Goal: Use online tool/utility: Utilize a website feature to perform a specific function

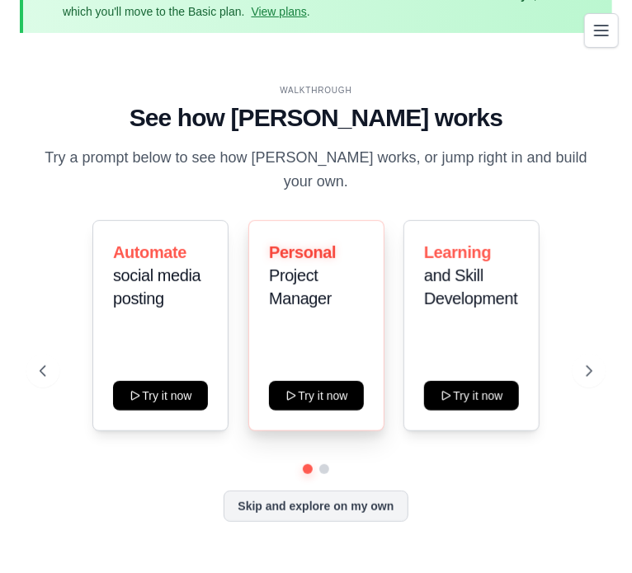
scroll to position [43, 0]
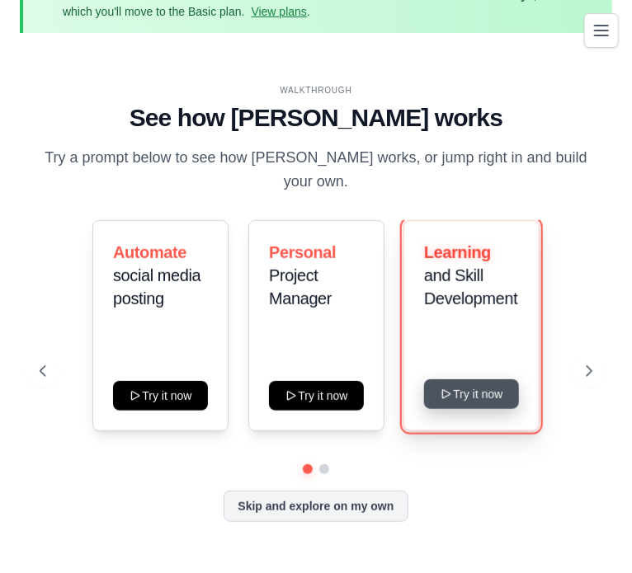
click at [462, 385] on button "Try it now" at bounding box center [471, 394] width 95 height 30
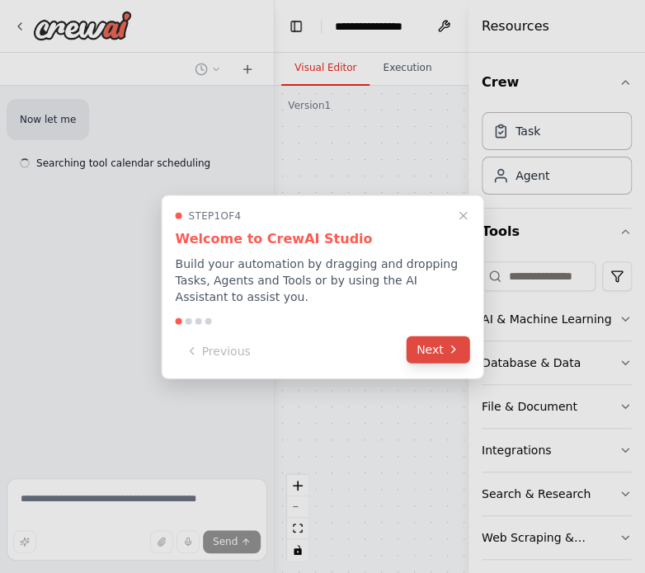
click at [458, 347] on icon at bounding box center [453, 349] width 13 height 13
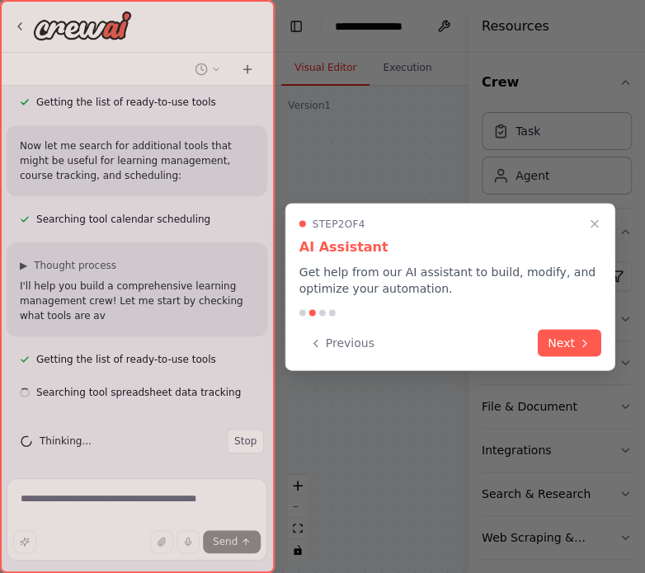
scroll to position [234, 0]
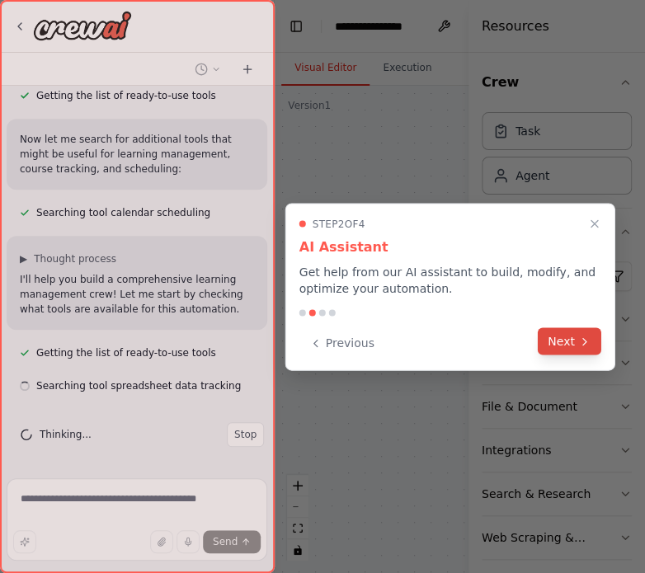
click at [561, 353] on button "Next" at bounding box center [569, 340] width 63 height 27
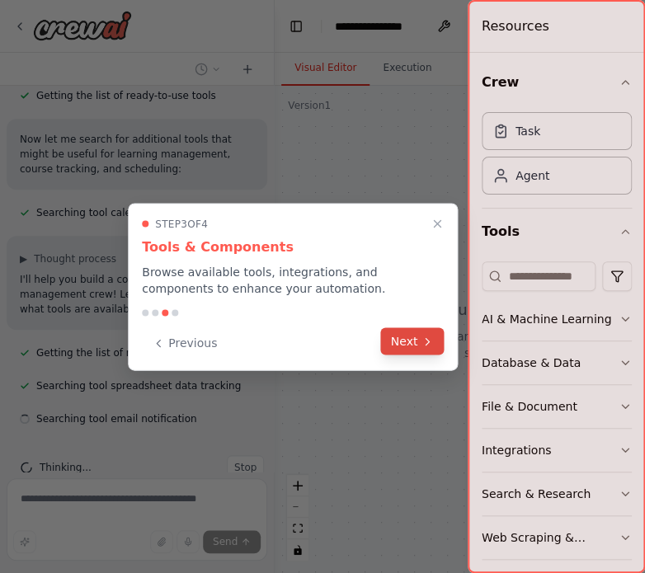
scroll to position [267, 0]
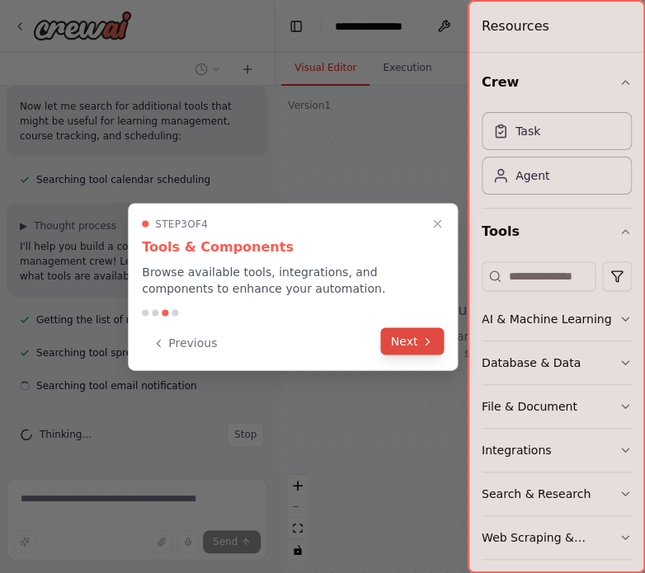
click at [414, 346] on button "Next" at bounding box center [412, 340] width 63 height 27
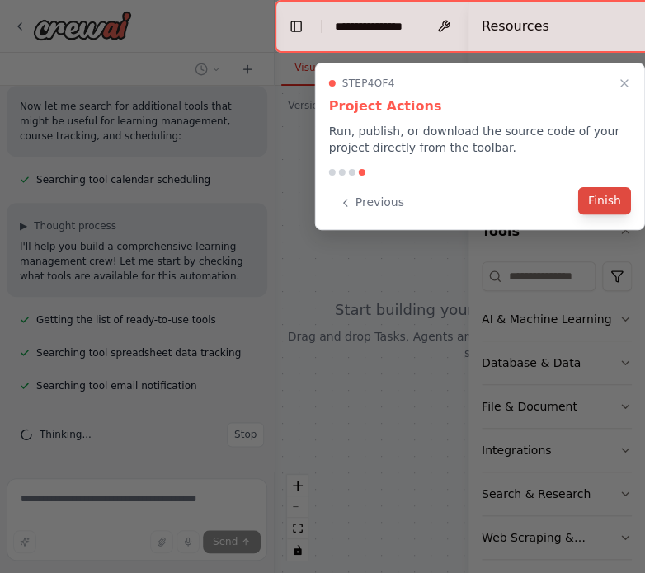
click at [599, 211] on button "Finish" at bounding box center [604, 200] width 53 height 27
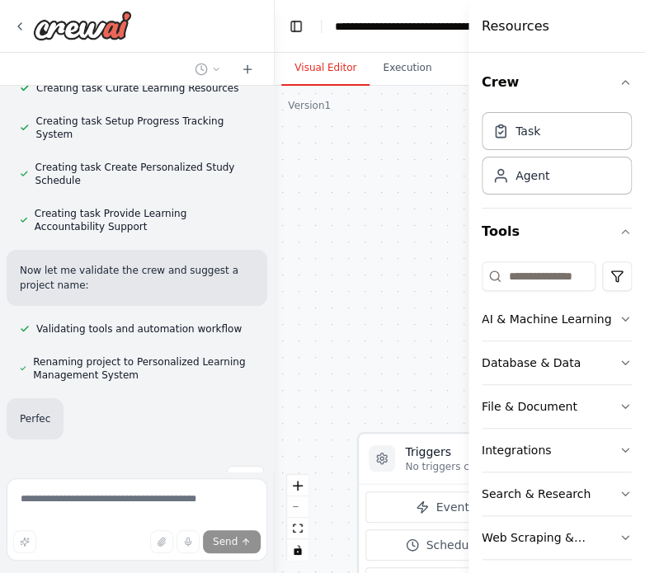
scroll to position [1423, 0]
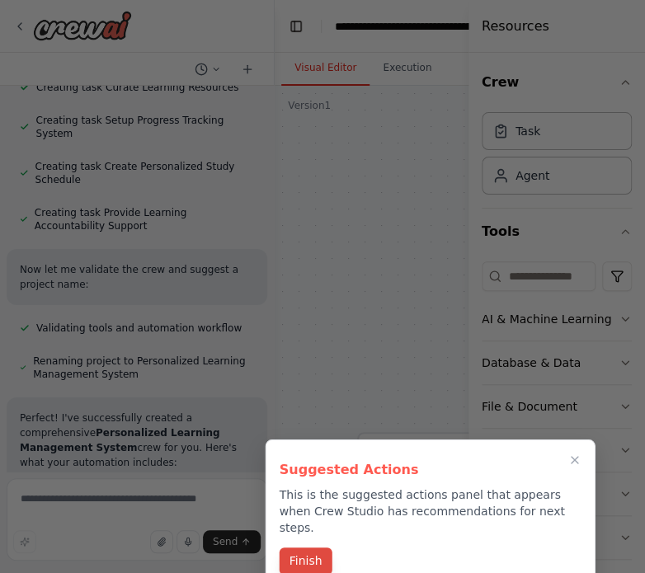
click at [316, 552] on button "Finish" at bounding box center [306, 560] width 53 height 27
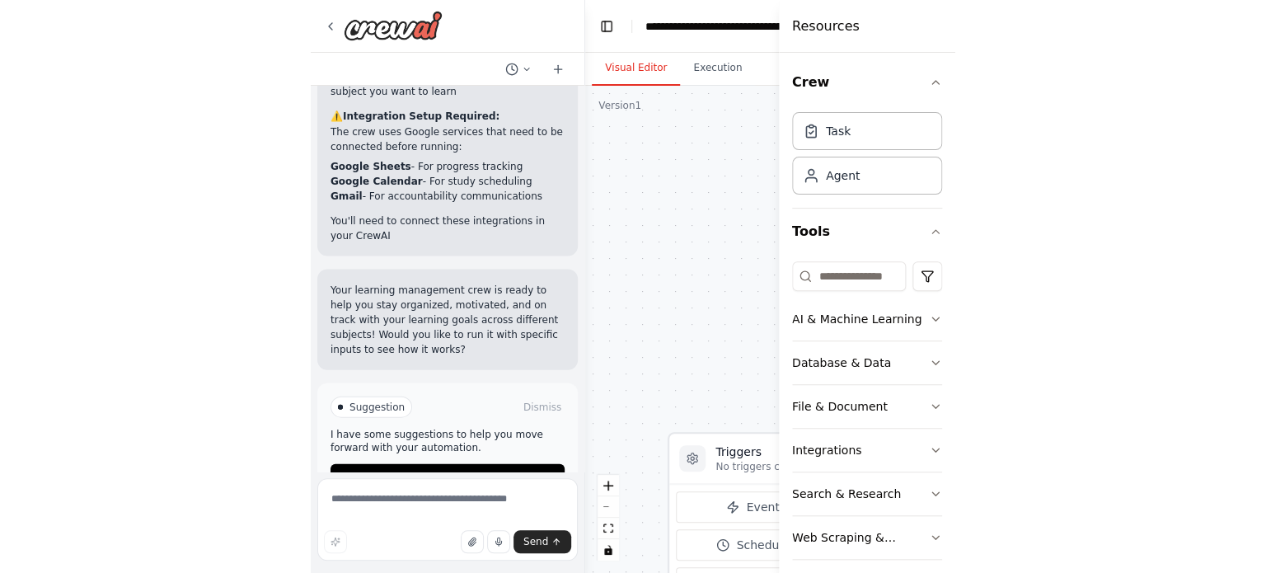
scroll to position [2393, 0]
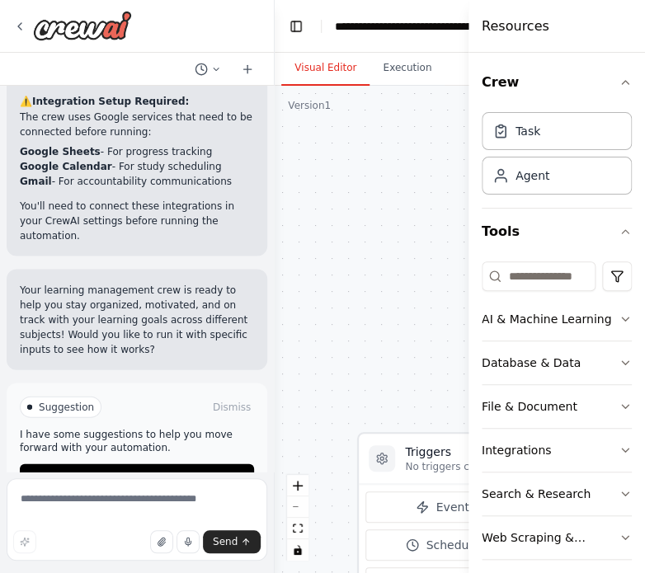
click at [388, 276] on div ".deletable-edge-delete-btn { width: 20px; height: 20px; border: 0px solid #ffff…" at bounding box center [536, 329] width 523 height 487
click at [528, 321] on div "AI & Machine Learning" at bounding box center [546, 319] width 129 height 16
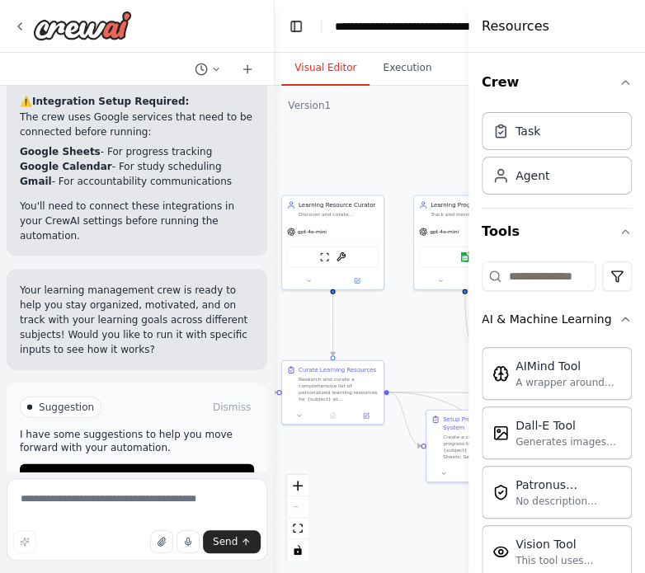
drag, startPoint x: 421, startPoint y: 388, endPoint x: 218, endPoint y: 298, distance: 221.8
click at [218, 298] on div "Build a crew that curates personalized learning resources, tracks your progress…" at bounding box center [322, 286] width 645 height 573
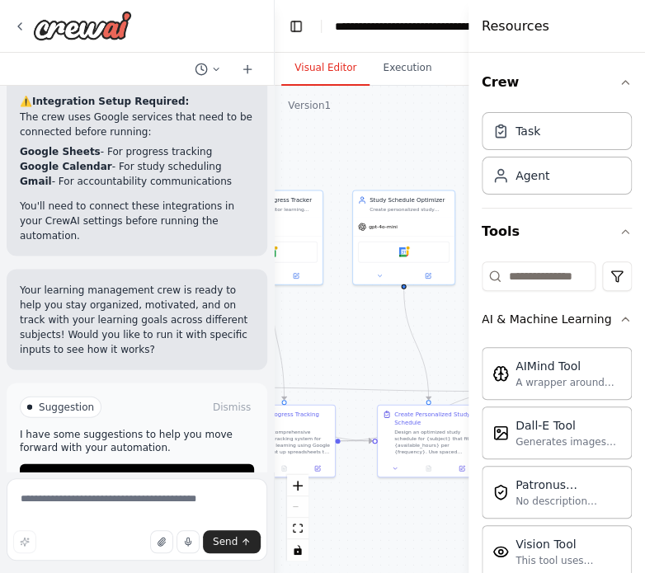
drag, startPoint x: 397, startPoint y: 378, endPoint x: 208, endPoint y: 372, distance: 189.8
click at [208, 372] on div "Build a crew that curates personalized learning resources, tracks your progress…" at bounding box center [322, 286] width 645 height 573
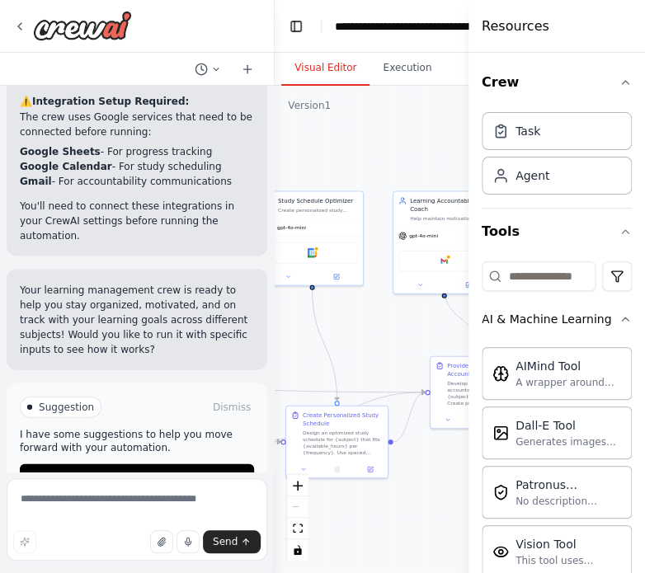
drag, startPoint x: 370, startPoint y: 361, endPoint x: 275, endPoint y: 362, distance: 94.8
click at [275, 362] on div ".deletable-edge-delete-btn { width: 20px; height: 20px; border: 0px solid #ffff…" at bounding box center [536, 329] width 523 height 487
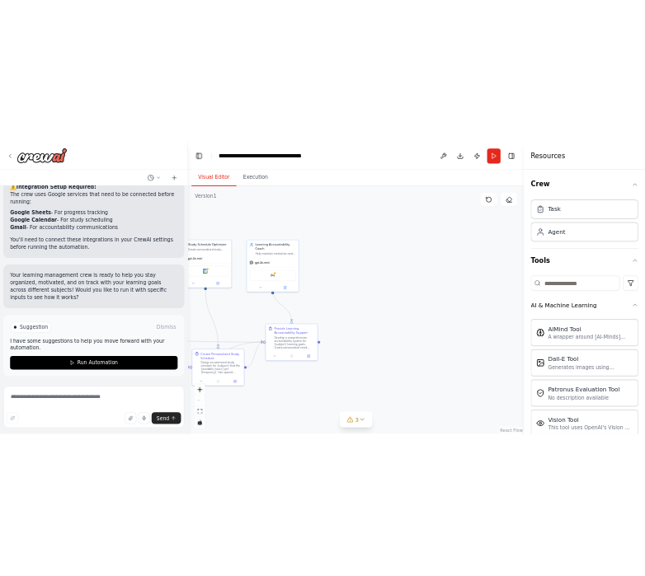
scroll to position [1957, 0]
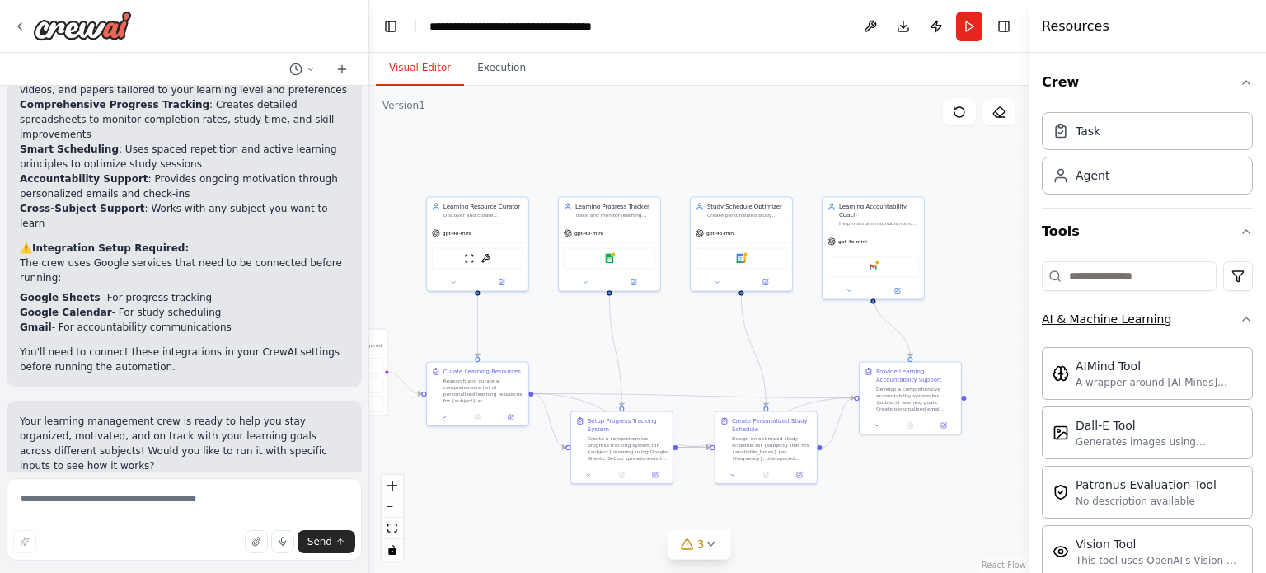
drag, startPoint x: 809, startPoint y: 304, endPoint x: 1147, endPoint y: 310, distance: 338.1
click at [644, 310] on div "Build a crew that curates personalized learning resources, tracks your progress…" at bounding box center [633, 286] width 1266 height 573
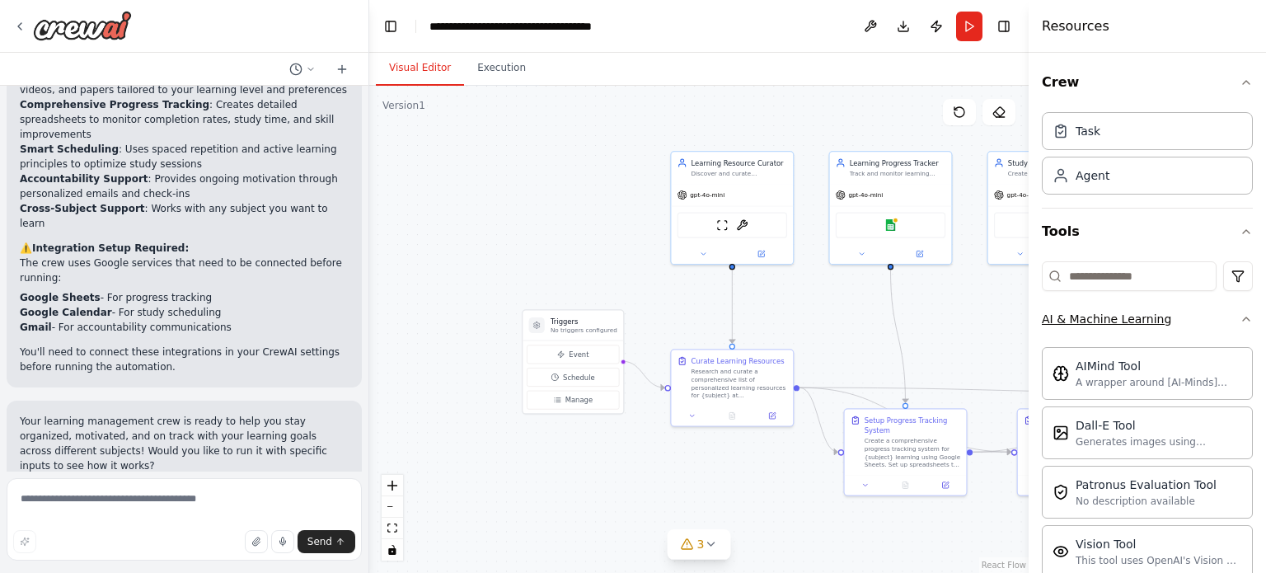
drag, startPoint x: 780, startPoint y: 346, endPoint x: 1099, endPoint y: 311, distance: 321.1
click at [644, 311] on div "Build a crew that curates personalized learning resources, tracks your progress…" at bounding box center [633, 286] width 1266 height 573
drag, startPoint x: 775, startPoint y: 352, endPoint x: 857, endPoint y: 349, distance: 82.5
click at [644, 349] on div "Curate Learning Resources Research and curate a comprehensive list of personali…" at bounding box center [792, 375] width 122 height 55
drag, startPoint x: 773, startPoint y: 369, endPoint x: 712, endPoint y: 406, distance: 71.4
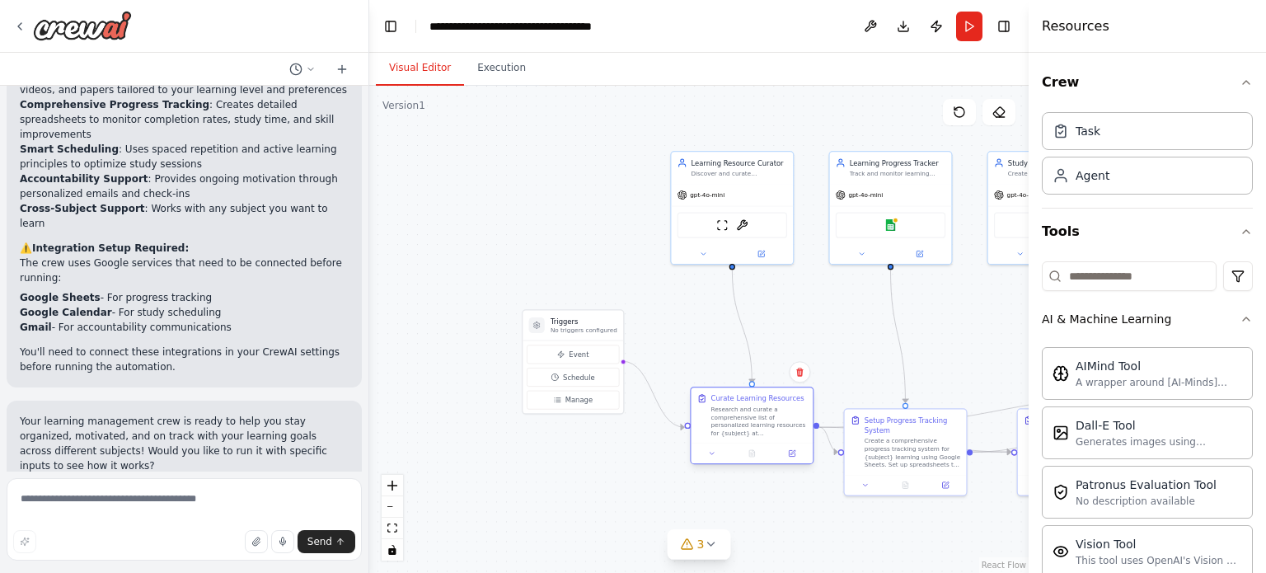
click at [644, 406] on div "Research and curate a comprehensive list of personalized learning resources for…" at bounding box center [760, 421] width 96 height 31
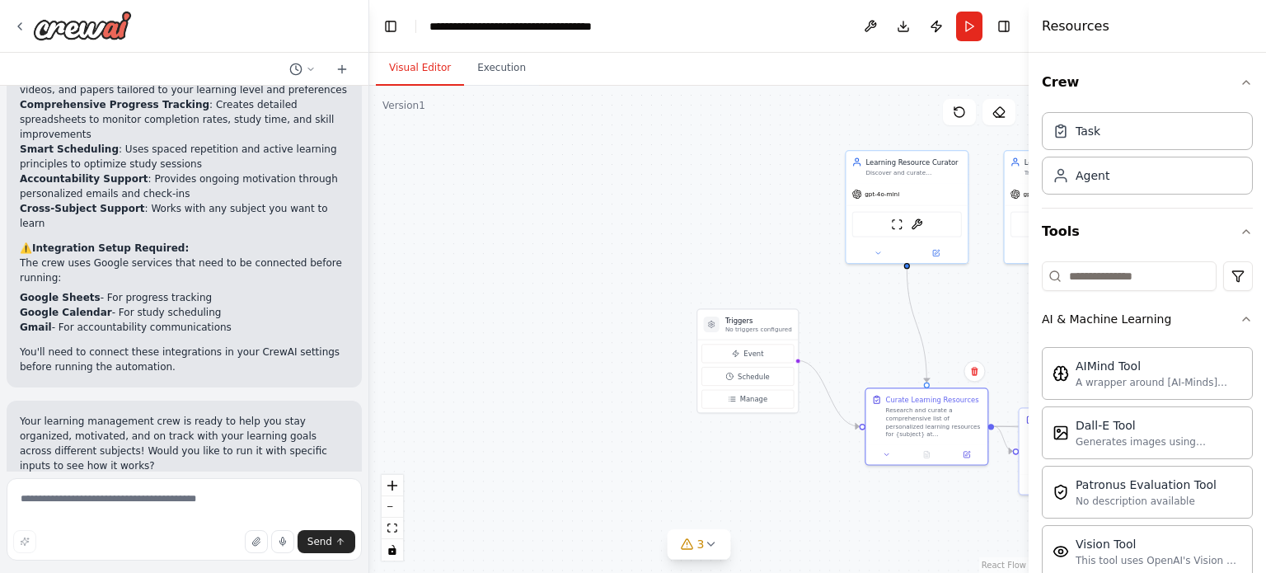
drag, startPoint x: 699, startPoint y: 361, endPoint x: 874, endPoint y: 359, distance: 174.8
click at [644, 359] on div ".deletable-edge-delete-btn { width: 20px; height: 20px; border: 0px solid #ffff…" at bounding box center [699, 329] width 660 height 487
click at [644, 342] on icon "Edge from 0695f387-2043-4746-90bd-dddc5826209e to da777065-72f7-48a8-afe3-6c5e2…" at bounding box center [917, 323] width 20 height 114
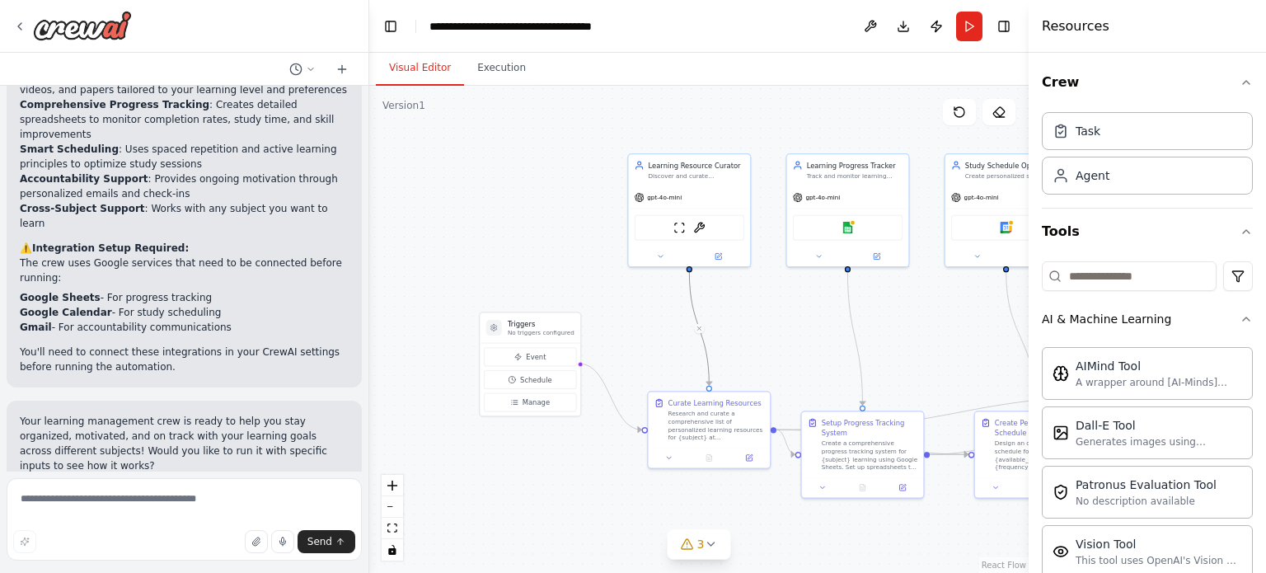
drag, startPoint x: 960, startPoint y: 326, endPoint x: 740, endPoint y: 298, distance: 221.8
click at [644, 298] on div ".deletable-edge-delete-btn { width: 20px; height: 20px; border: 0px solid #ffff…" at bounding box center [699, 329] width 660 height 487
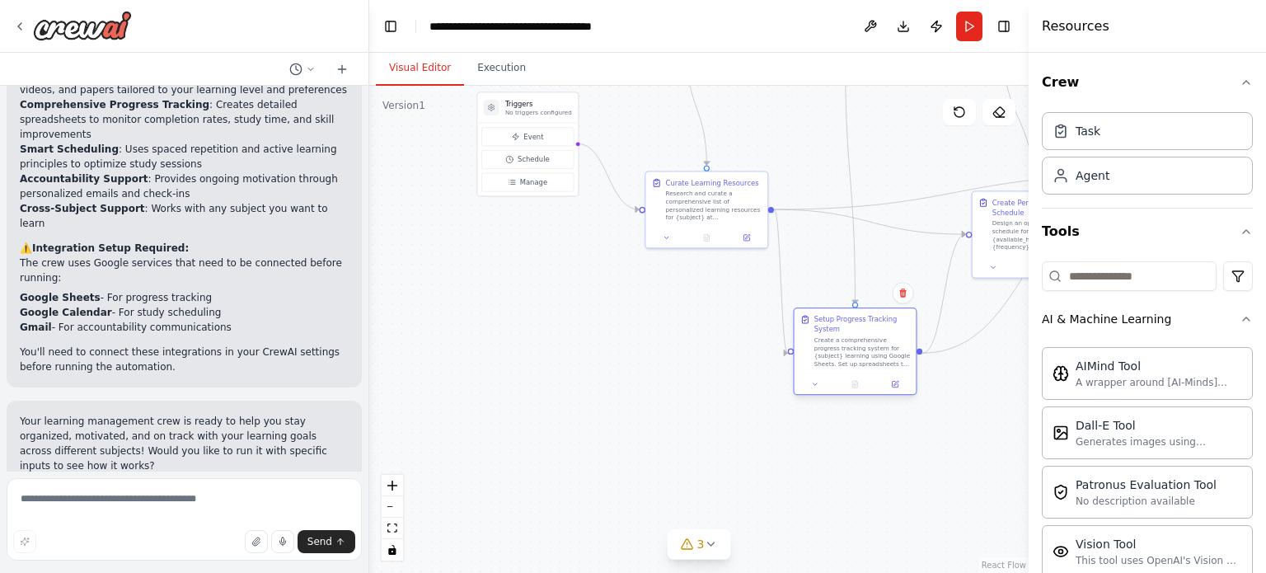
drag, startPoint x: 829, startPoint y: 435, endPoint x: 821, endPoint y: 362, distance: 73.0
click at [644, 362] on div "Setup Progress Tracking System Create a comprehensive progress tracking system …" at bounding box center [856, 340] width 122 height 65
drag, startPoint x: 989, startPoint y: 240, endPoint x: 964, endPoint y: 247, distance: 26.6
click at [644, 247] on div "Create Personalized Study Schedule Design an optimized study schedule for {subj…" at bounding box center [1004, 232] width 110 height 54
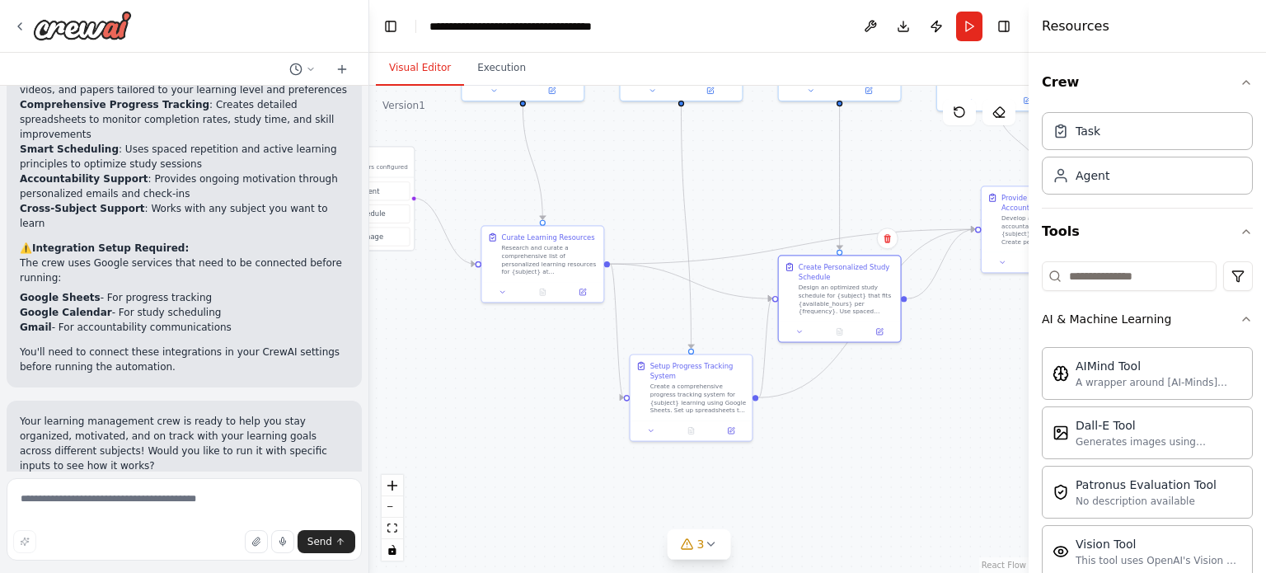
drag, startPoint x: 977, startPoint y: 402, endPoint x: 880, endPoint y: 455, distance: 111.1
click at [644, 455] on div ".deletable-edge-delete-btn { width: 20px; height: 20px; border: 0px solid #ffff…" at bounding box center [699, 329] width 660 height 487
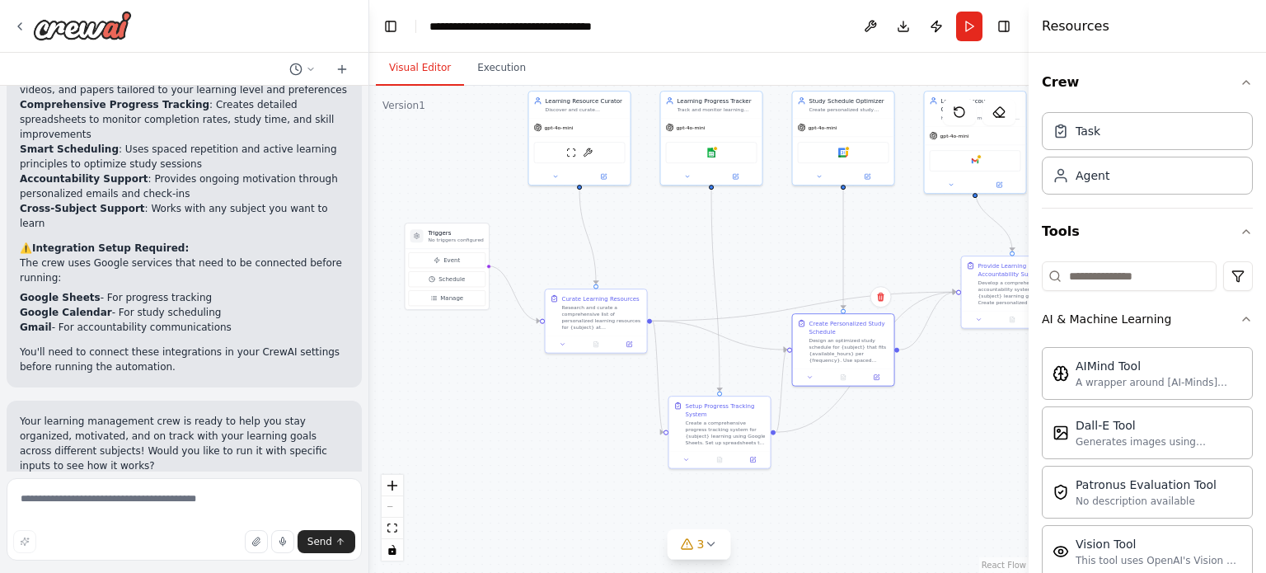
drag, startPoint x: 927, startPoint y: 413, endPoint x: 859, endPoint y: 456, distance: 80.1
click at [644, 456] on div ".deletable-edge-delete-btn { width: 20px; height: 20px; border: 0px solid #ffff…" at bounding box center [699, 329] width 660 height 487
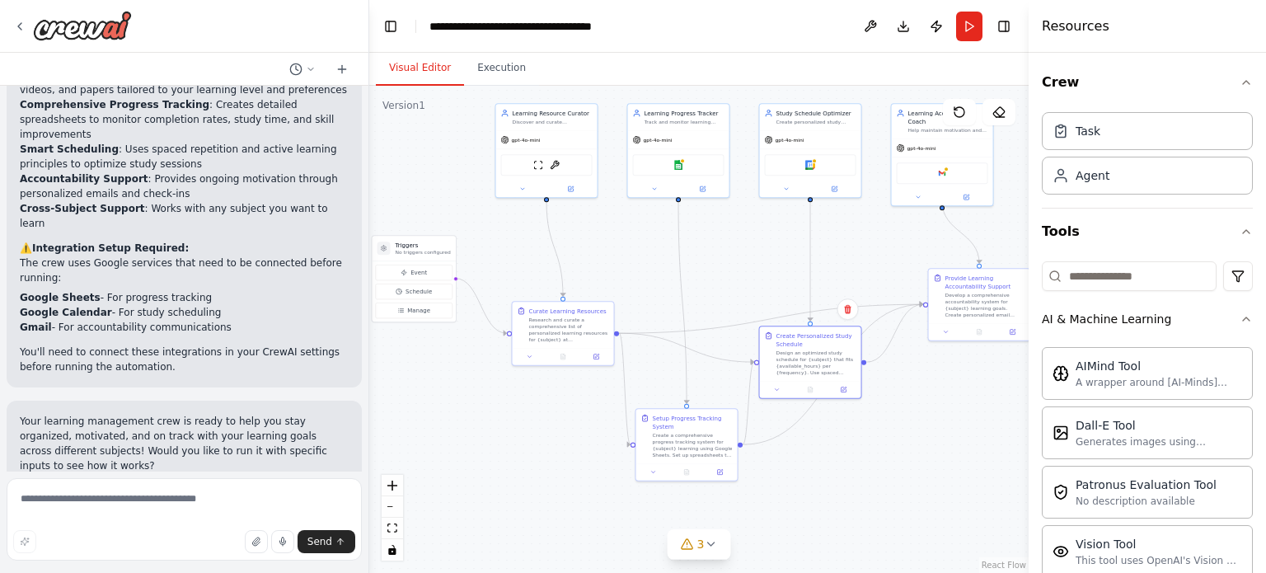
drag, startPoint x: 953, startPoint y: 438, endPoint x: 914, endPoint y: 451, distance: 41.7
click at [644, 451] on div ".deletable-edge-delete-btn { width: 20px; height: 20px; border: 0px solid #ffff…" at bounding box center [699, 329] width 660 height 487
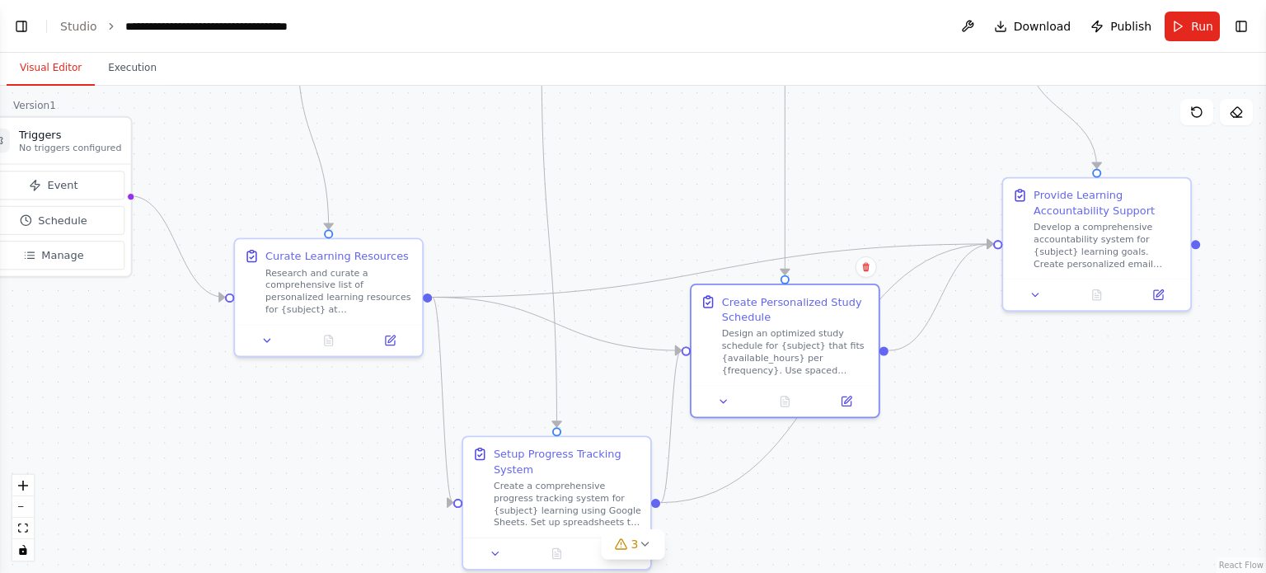
scroll to position [2389, 0]
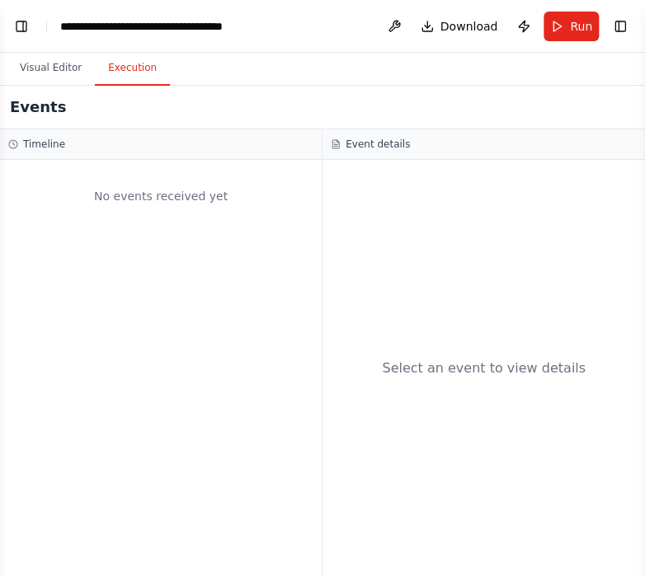
click at [115, 77] on button "Execution" at bounding box center [132, 68] width 75 height 35
click at [32, 69] on button "Visual Editor" at bounding box center [51, 68] width 88 height 35
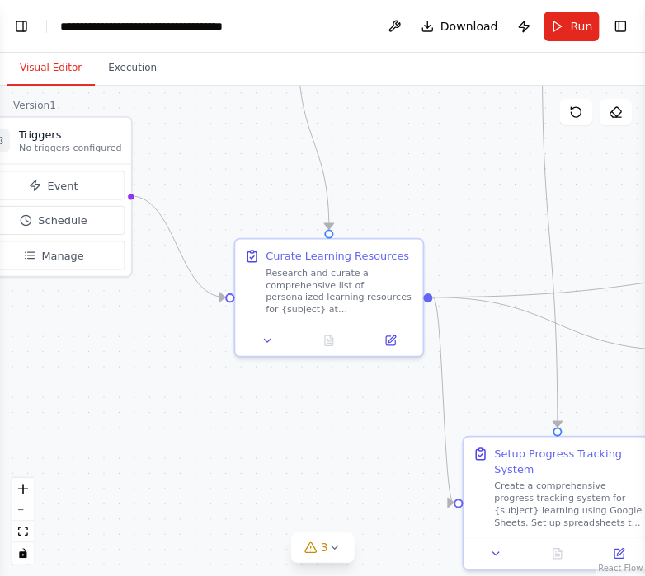
scroll to position [1957, 0]
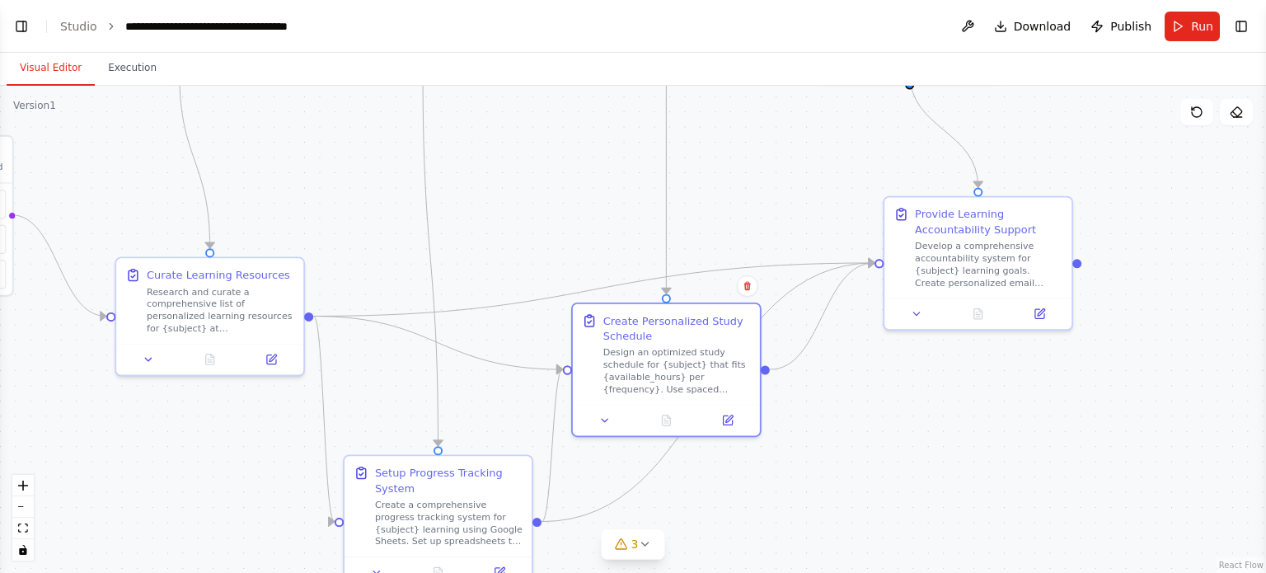
drag, startPoint x: 1092, startPoint y: 406, endPoint x: 924, endPoint y: 441, distance: 171.9
click at [644, 441] on div ".deletable-edge-delete-btn { width: 20px; height: 20px; border: 0px solid #ffff…" at bounding box center [633, 329] width 1266 height 487
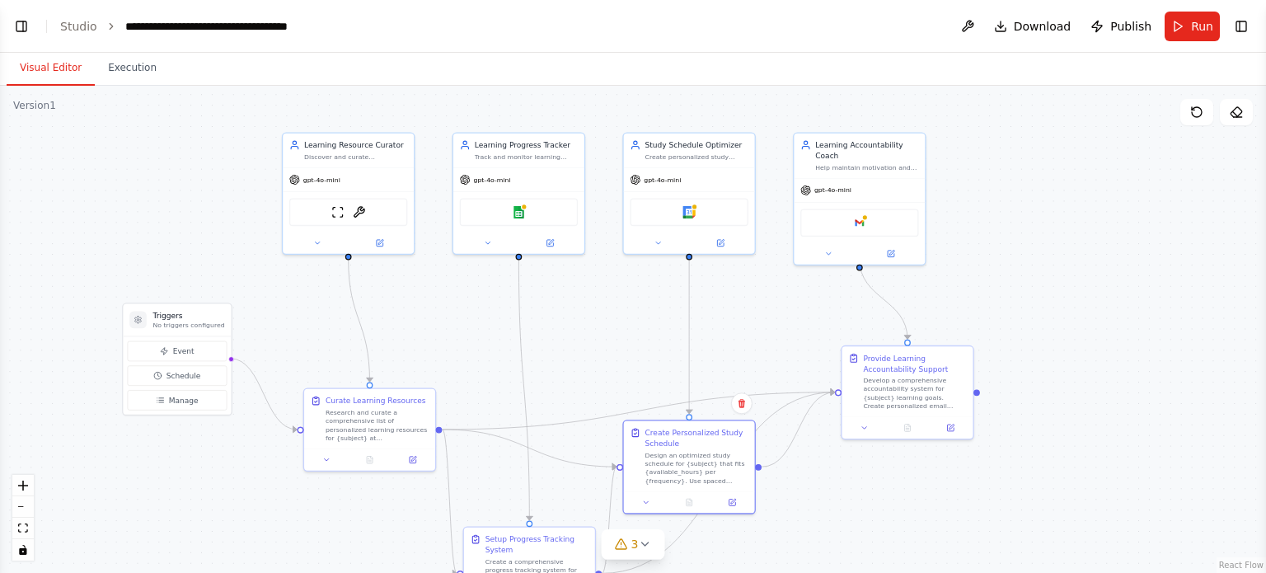
drag, startPoint x: 1099, startPoint y: 250, endPoint x: 1078, endPoint y: 316, distance: 69.4
click at [644, 316] on div ".deletable-edge-delete-btn { width: 20px; height: 20px; border: 0px solid #ffff…" at bounding box center [633, 329] width 1266 height 487
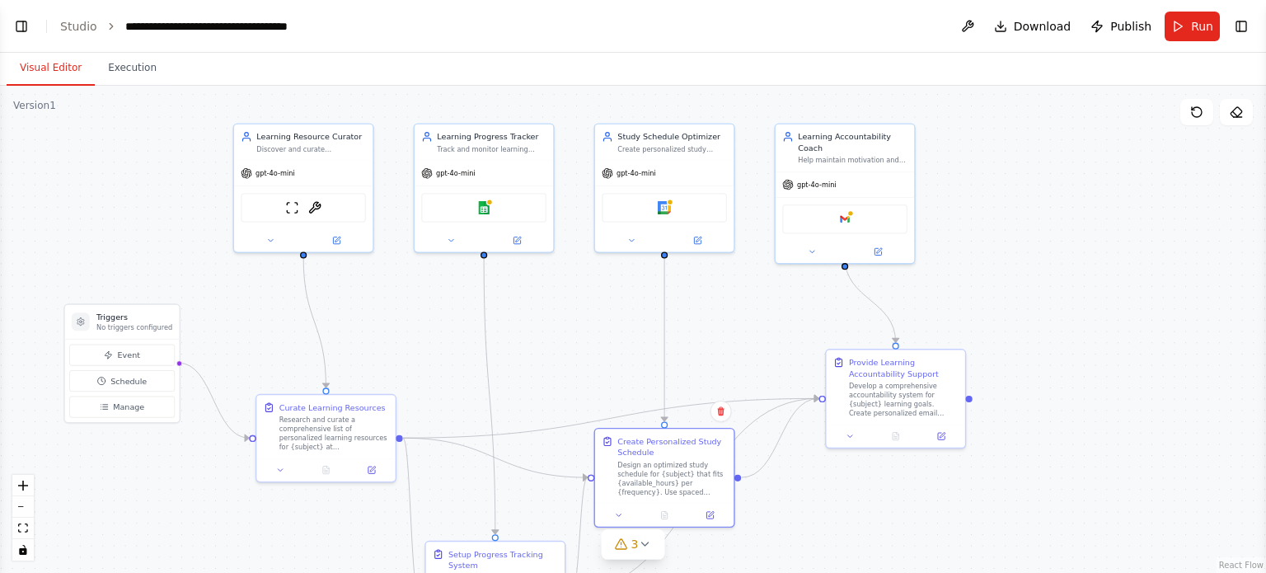
click at [644, 532] on div ".deletable-edge-delete-btn { width: 20px; height: 20px; border: 0px solid #ffff…" at bounding box center [633, 329] width 1266 height 487
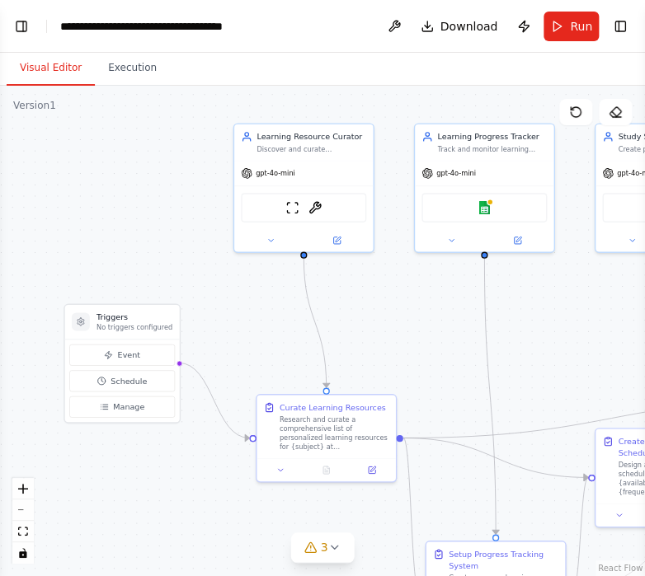
scroll to position [2389, 0]
